Goal: Information Seeking & Learning: Learn about a topic

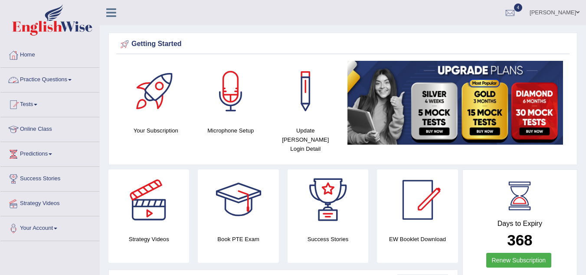
click at [39, 105] on link "Tests" at bounding box center [49, 103] width 99 height 22
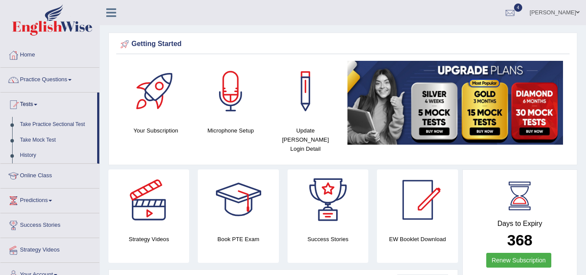
click at [425, 169] on div at bounding box center [417, 199] width 61 height 61
click at [515, 8] on span "4" at bounding box center [518, 7] width 9 height 8
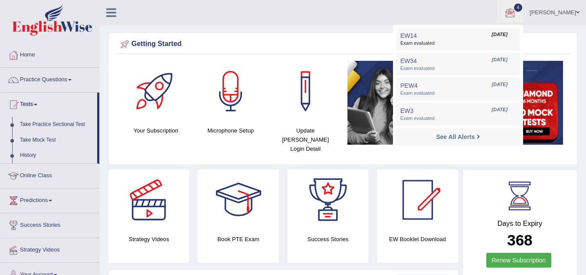
click at [425, 43] on span "Exam evaluated" at bounding box center [457, 43] width 115 height 7
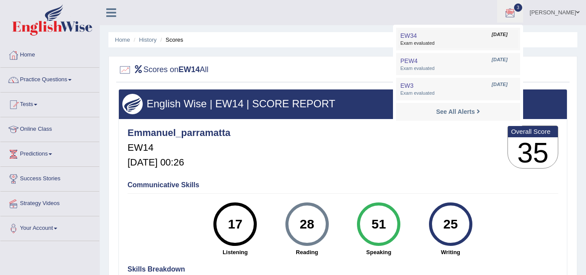
click at [492, 33] on span "May 3, 2025" at bounding box center [500, 34] width 16 height 7
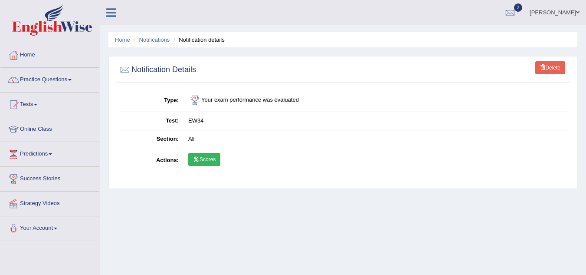
click at [204, 161] on link "Scores" at bounding box center [204, 159] width 32 height 13
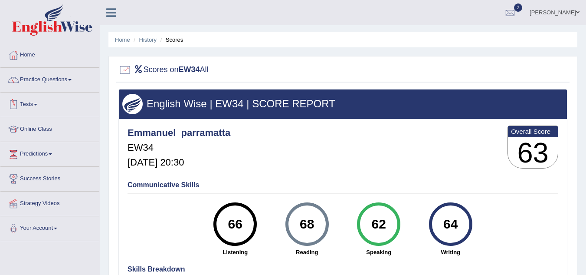
click at [38, 105] on link "Tests" at bounding box center [49, 103] width 99 height 22
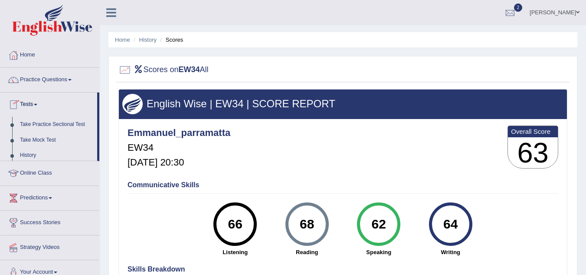
click at [38, 105] on link "Tests" at bounding box center [48, 103] width 97 height 22
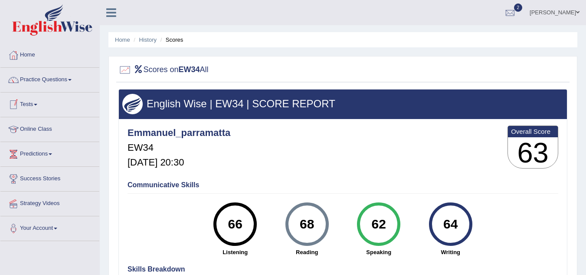
click at [37, 105] on span at bounding box center [35, 105] width 3 height 2
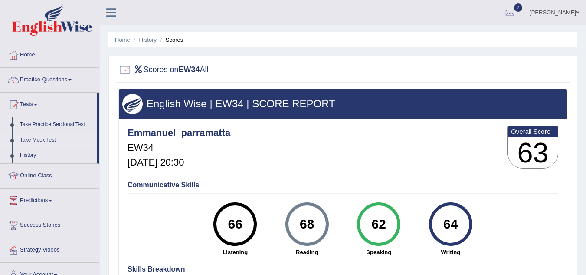
click at [44, 140] on link "Take Mock Test" at bounding box center [56, 140] width 81 height 16
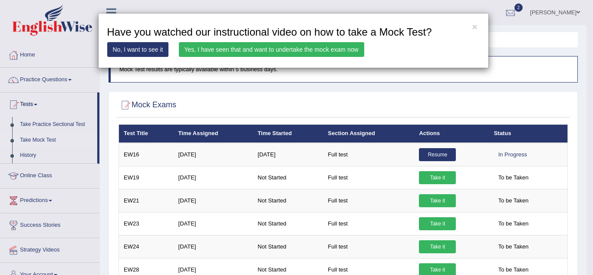
click at [239, 49] on link "Yes, I have seen that and want to undertake the mock exam now" at bounding box center [271, 49] width 185 height 15
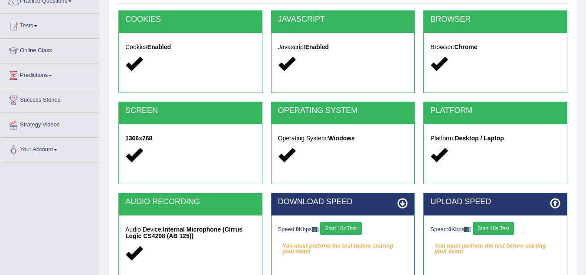
scroll to position [102, 0]
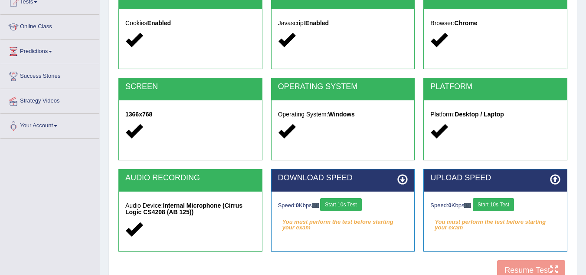
click at [52, 204] on div "Toggle navigation Home Practice Questions Speaking Practice Read Aloud Repeat S…" at bounding box center [293, 123] width 586 height 451
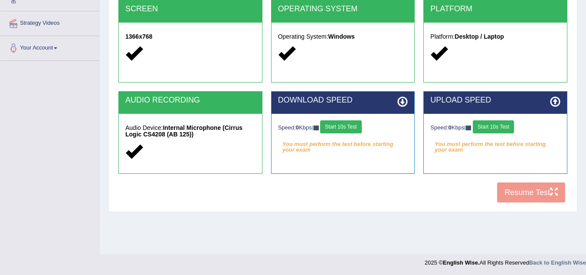
scroll to position [179, 0]
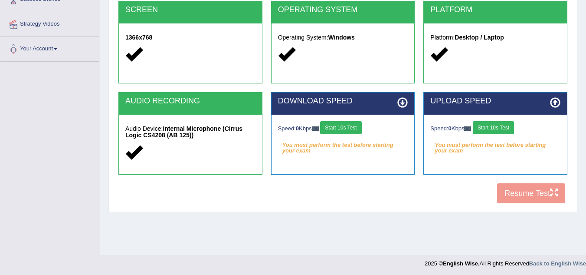
click at [351, 127] on button "Start 10s Test" at bounding box center [340, 127] width 41 height 13
click at [499, 129] on button "Start 10s Test" at bounding box center [493, 127] width 41 height 13
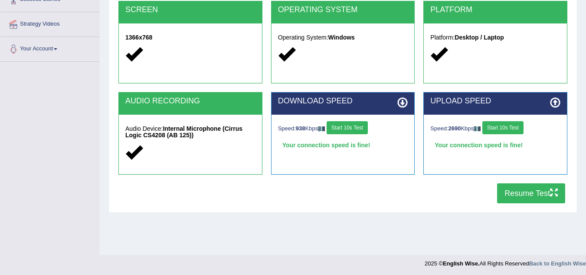
click at [524, 190] on button "Resume Test" at bounding box center [531, 193] width 68 height 20
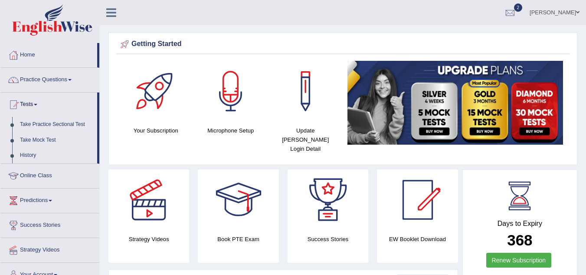
click at [42, 122] on link "Take Practice Sectional Test" at bounding box center [56, 125] width 81 height 16
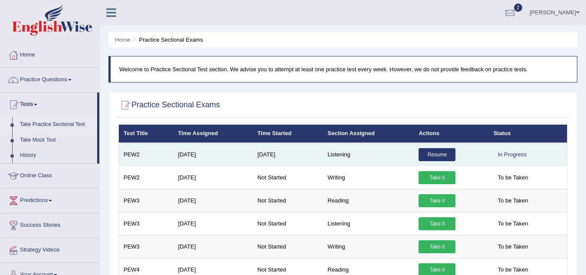
click at [434, 155] on link "Resume" at bounding box center [437, 154] width 37 height 13
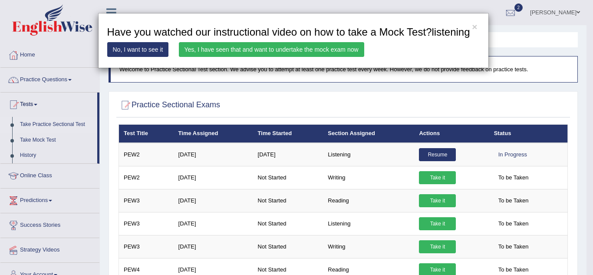
click at [250, 47] on link "Yes, I have seen that and want to undertake the mock exam now" at bounding box center [271, 49] width 185 height 15
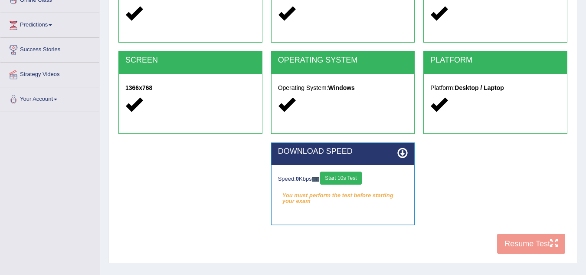
scroll to position [166, 0]
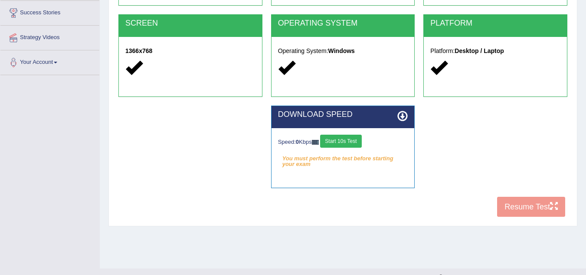
click at [344, 137] on button "Start 10s Test" at bounding box center [340, 140] width 41 height 13
click at [341, 141] on button "Start 10s Test" at bounding box center [347, 140] width 41 height 13
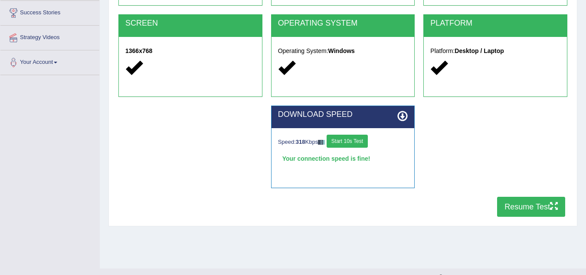
click at [517, 204] on button "Resume Test" at bounding box center [531, 207] width 68 height 20
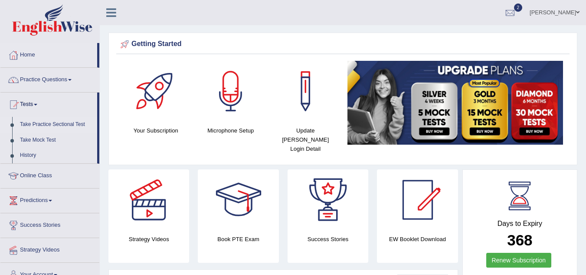
click at [43, 125] on link "Take Practice Sectional Test" at bounding box center [56, 125] width 81 height 16
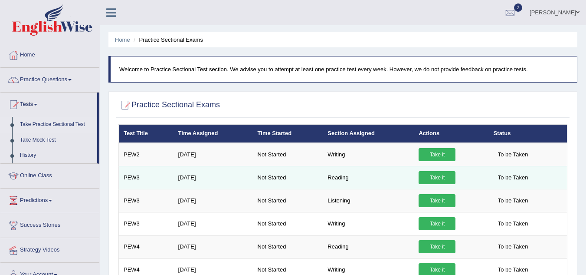
click at [440, 178] on link "Take it" at bounding box center [437, 177] width 37 height 13
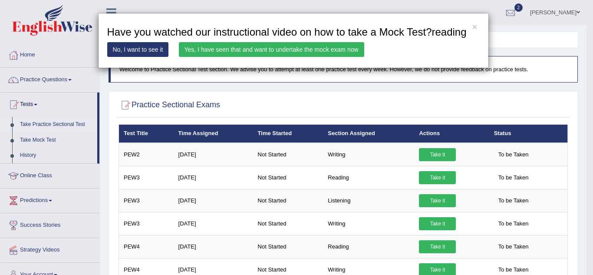
click at [252, 49] on link "Yes, I have seen that and want to undertake the mock exam now" at bounding box center [271, 49] width 185 height 15
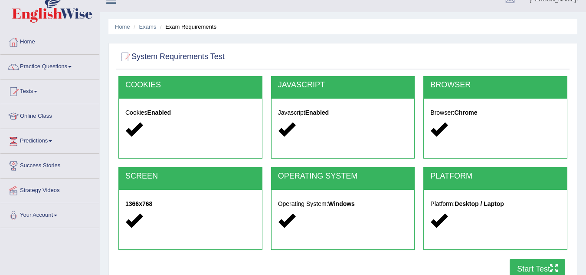
scroll to position [66, 0]
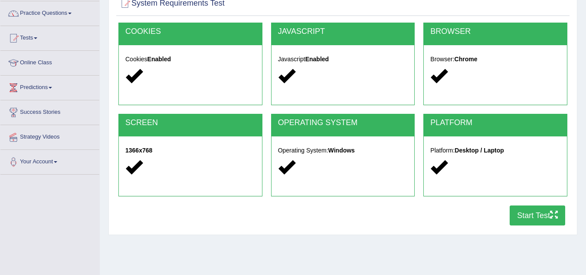
drag, startPoint x: 590, startPoint y: 92, endPoint x: 431, endPoint y: 249, distance: 222.7
click at [431, 249] on div "Home Exams Exam Requirements System Requirements Test [GEOGRAPHIC_DATA] Cookies…" at bounding box center [343, 151] width 486 height 434
click at [531, 214] on button "Start Test" at bounding box center [538, 215] width 56 height 20
